Goal: Ask a question

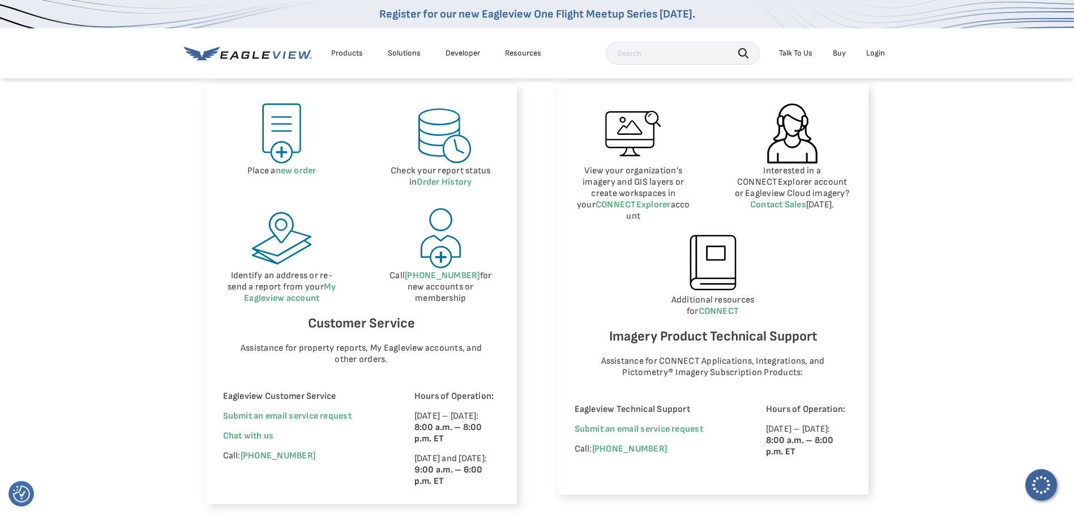
scroll to position [510, 0]
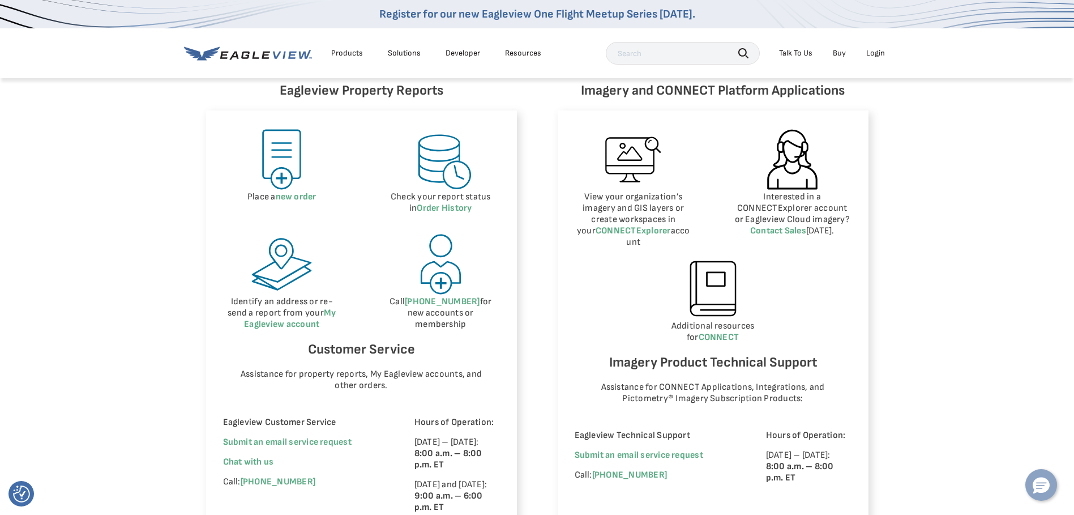
click at [1043, 488] on icon "Hello, have a question? Let’s chat." at bounding box center [1041, 485] width 17 height 16
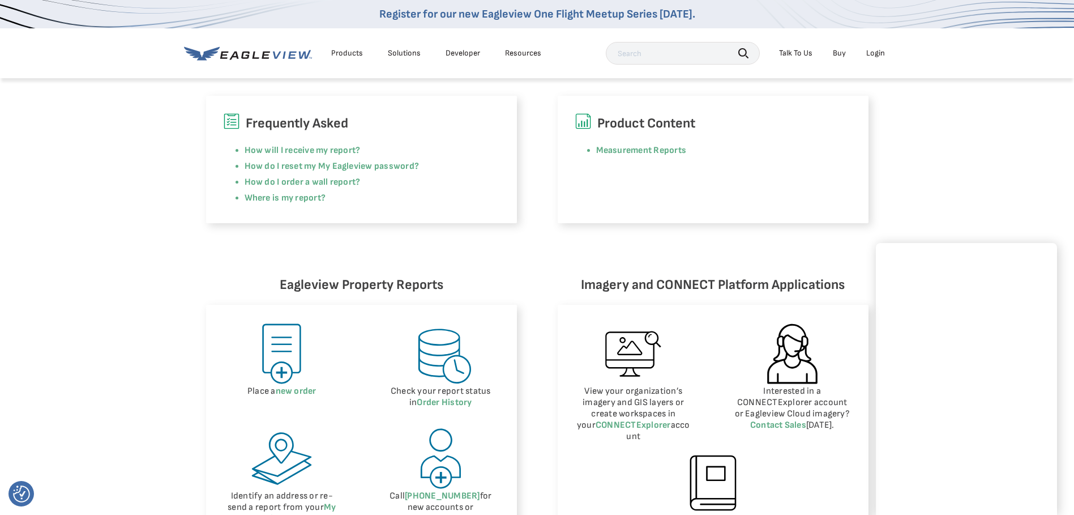
scroll to position [283, 0]
